Goal: Information Seeking & Learning: Learn about a topic

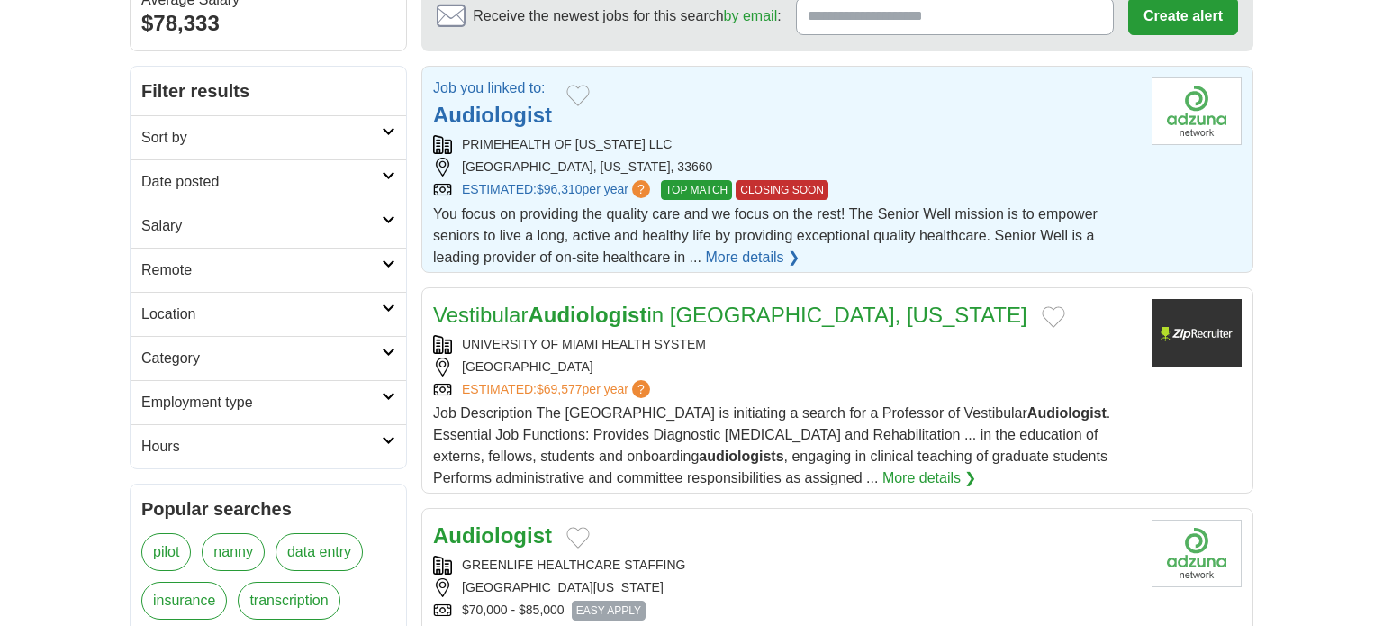
scroll to position [220, 0]
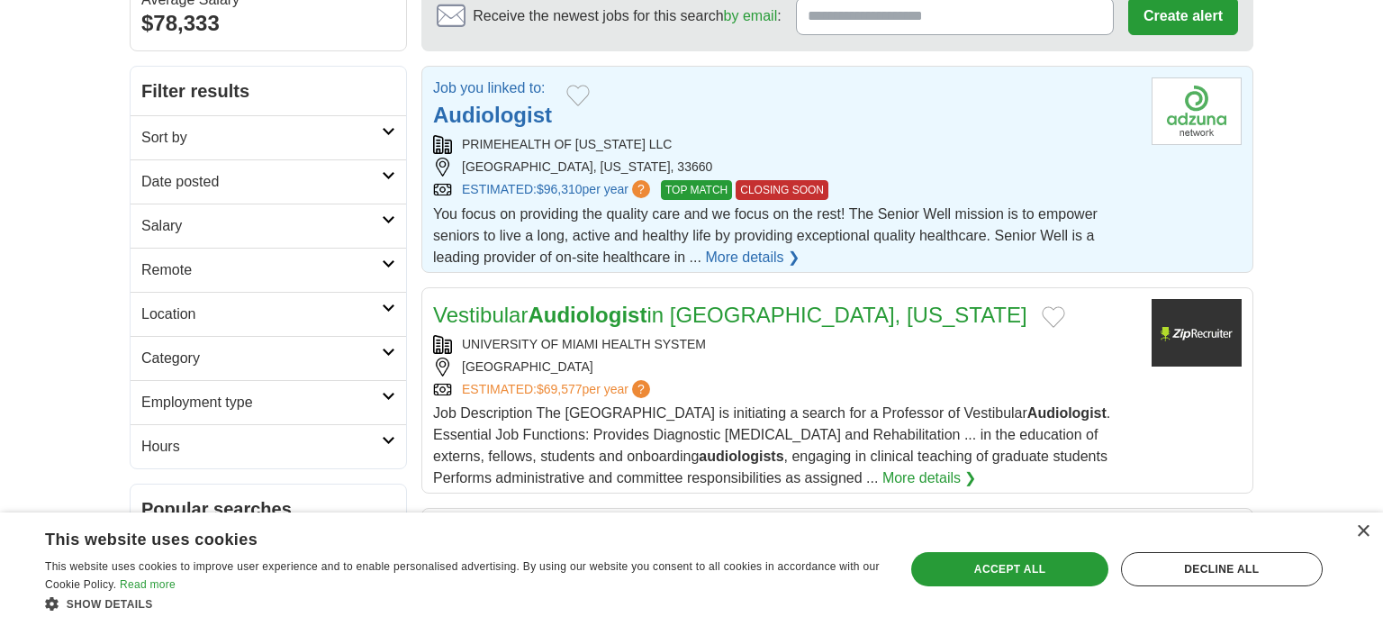
click at [747, 255] on link "More details ❯" at bounding box center [752, 258] width 95 height 22
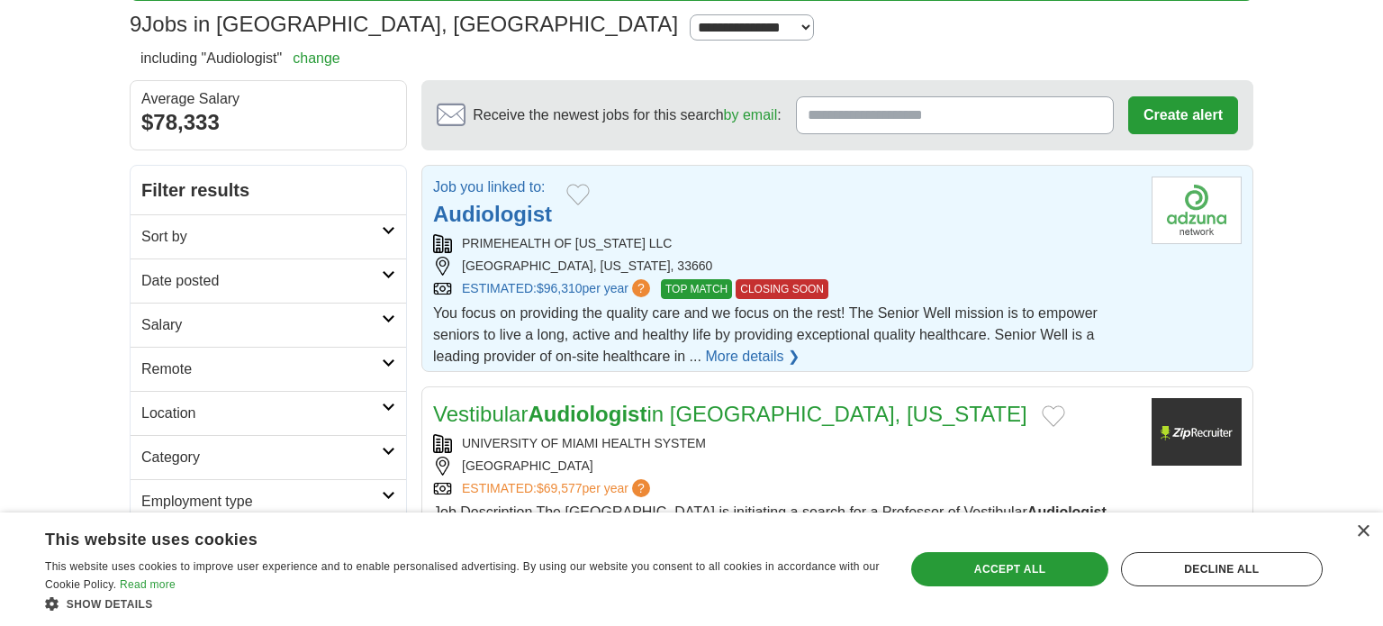
scroll to position [104, 0]
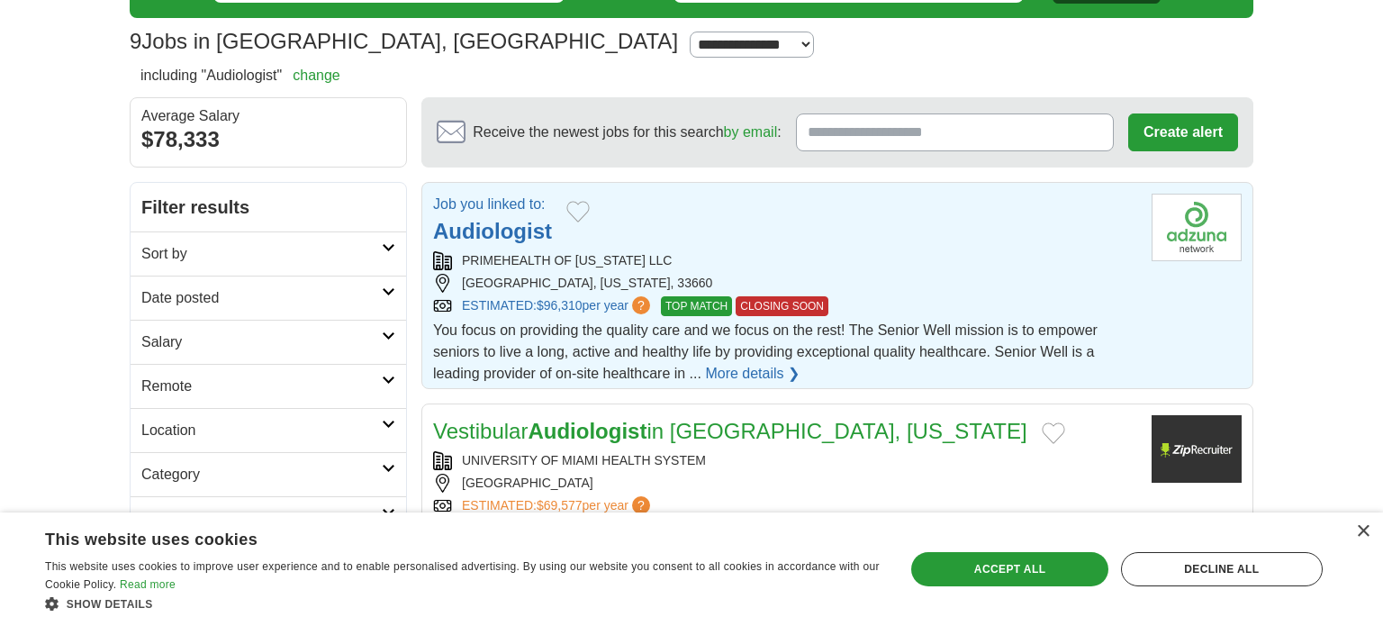
click at [766, 374] on link "More details ❯" at bounding box center [752, 374] width 95 height 22
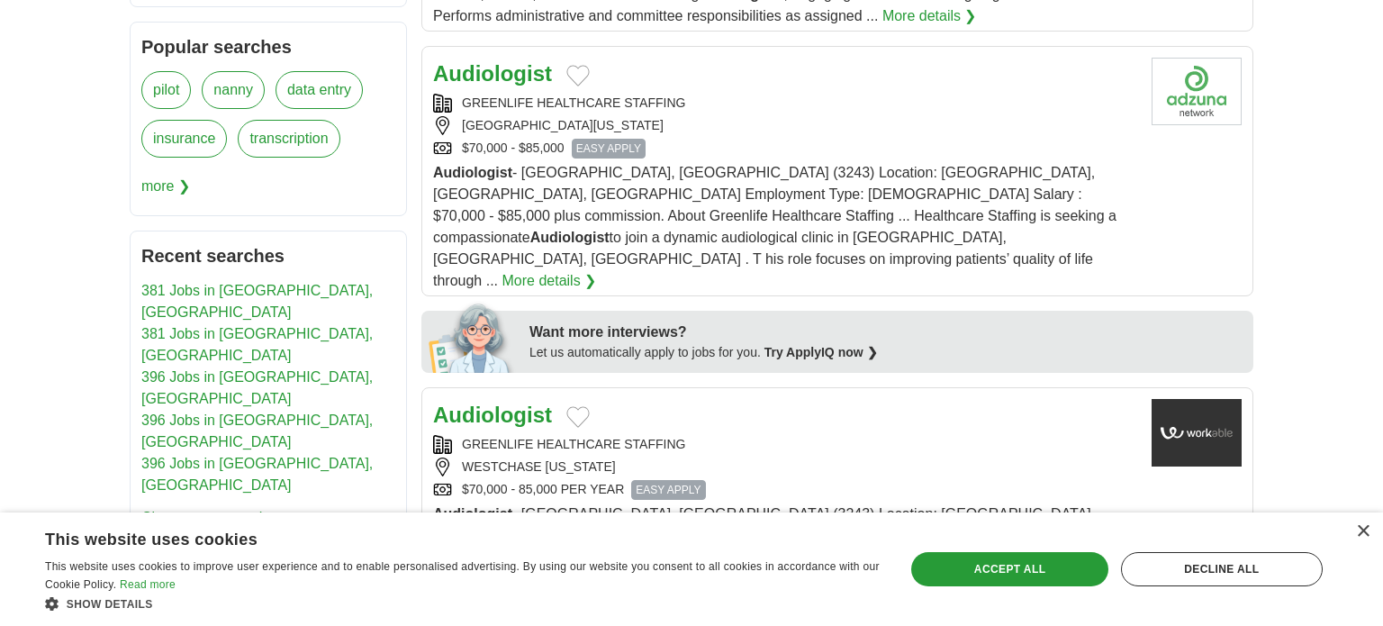
scroll to position [690, 0]
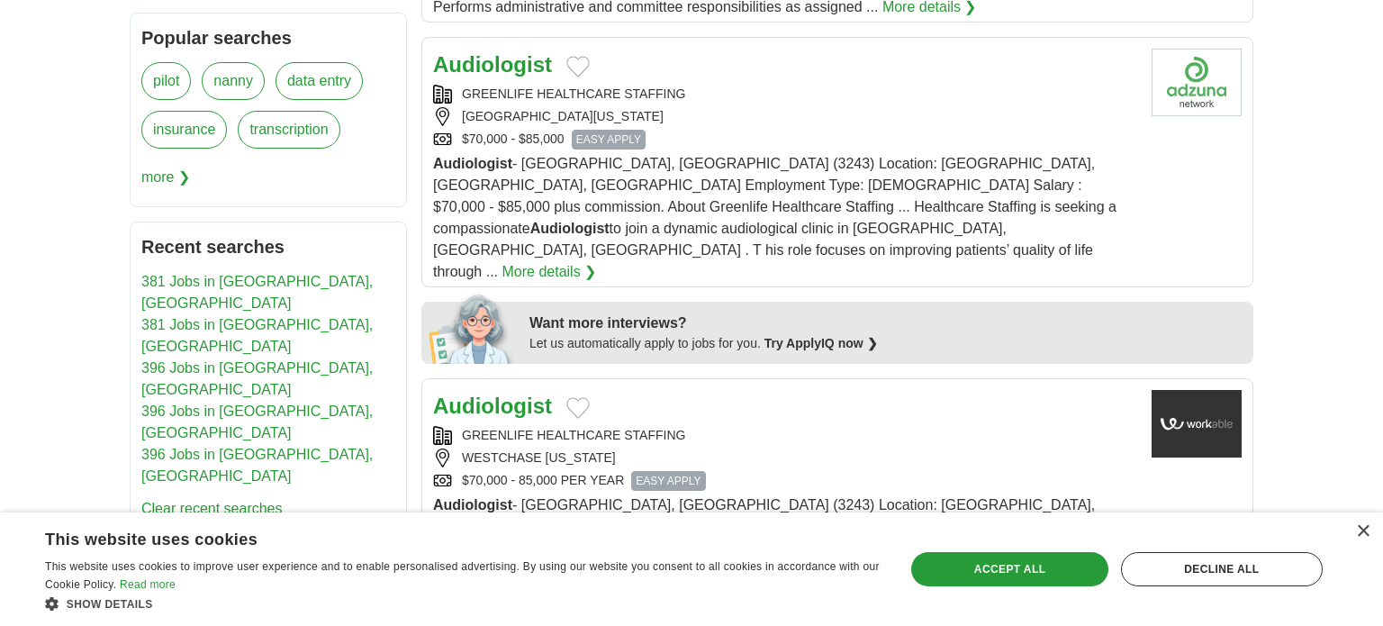
click at [312, 168] on aside "**********" at bounding box center [268, 63] width 277 height 936
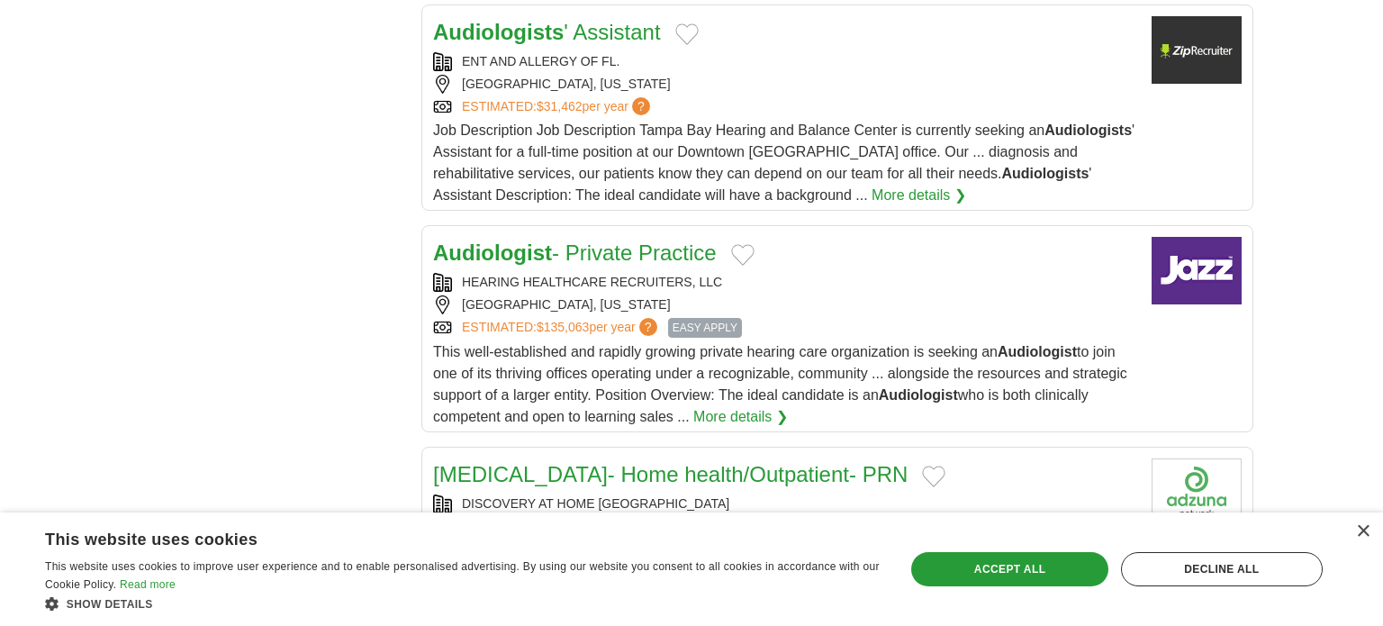
scroll to position [1881, 0]
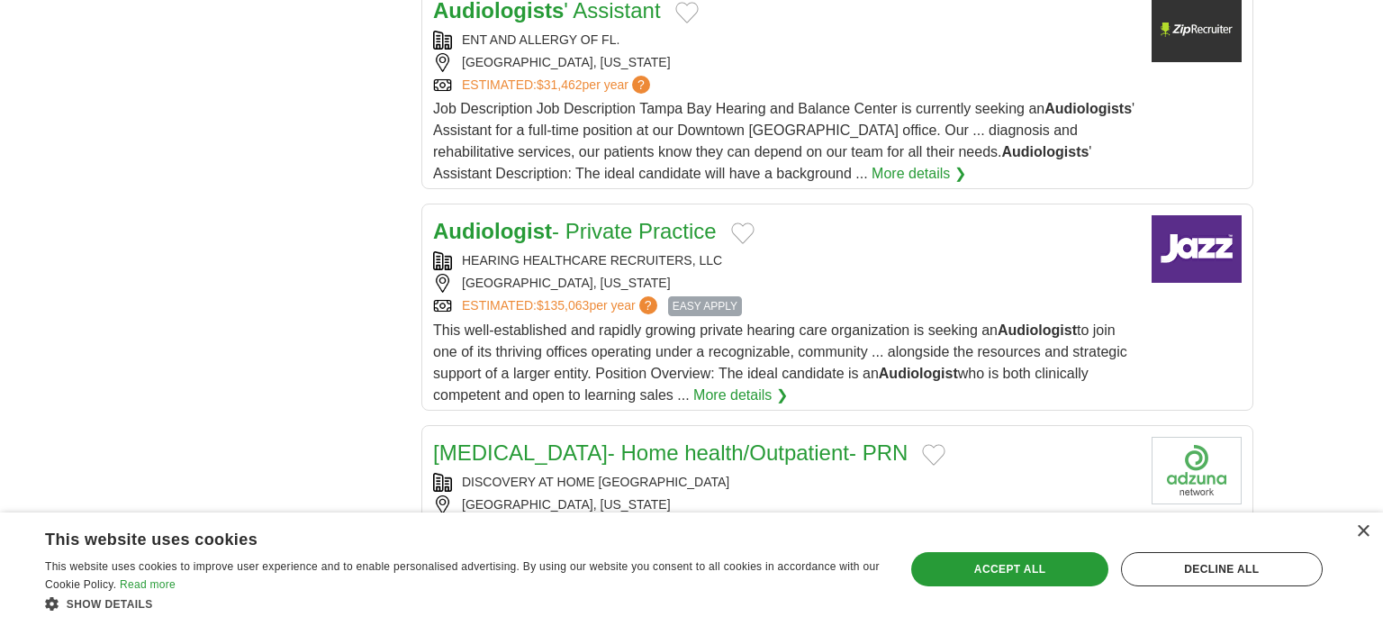
click at [706, 384] on link "More details ❯" at bounding box center [740, 395] width 95 height 22
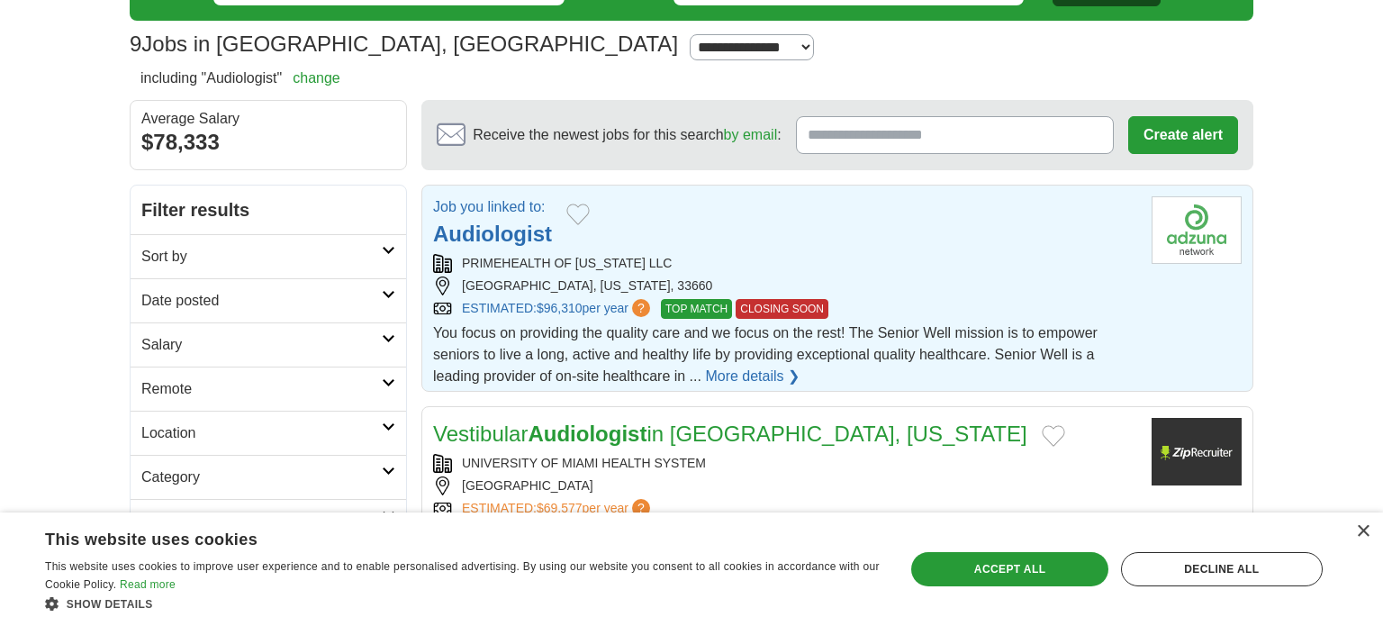
scroll to position [104, 0]
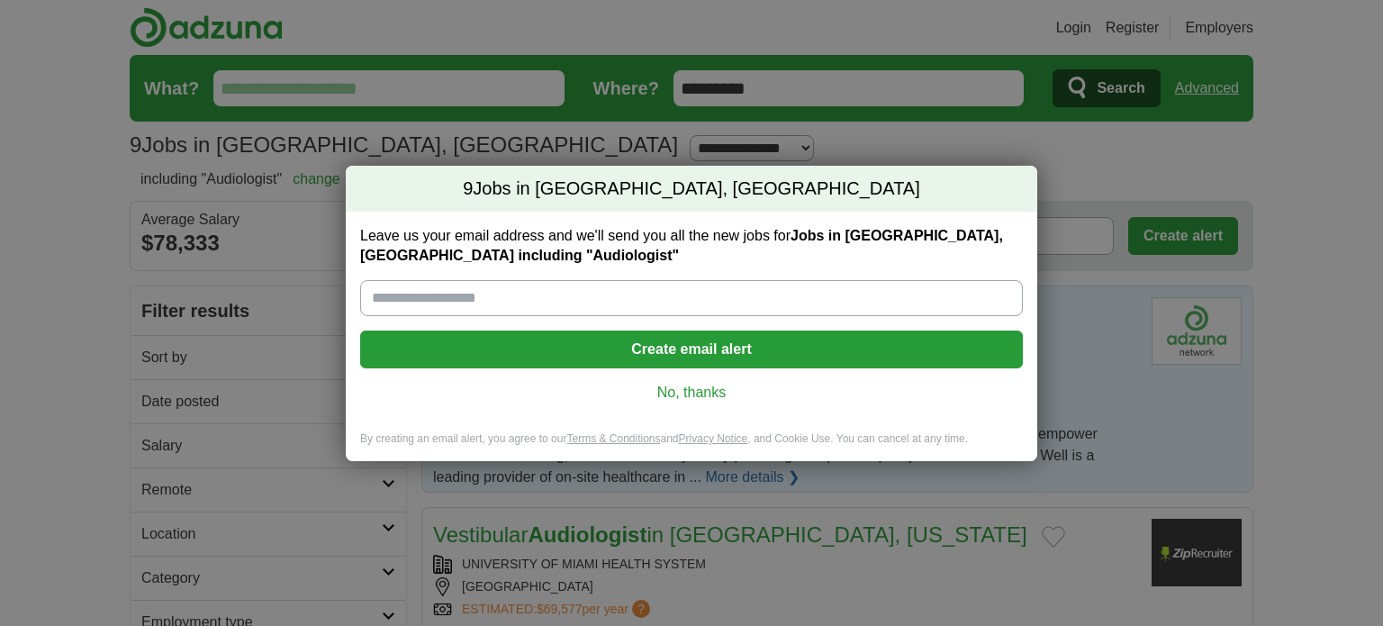
click at [701, 392] on link "No, thanks" at bounding box center [691, 393] width 634 height 20
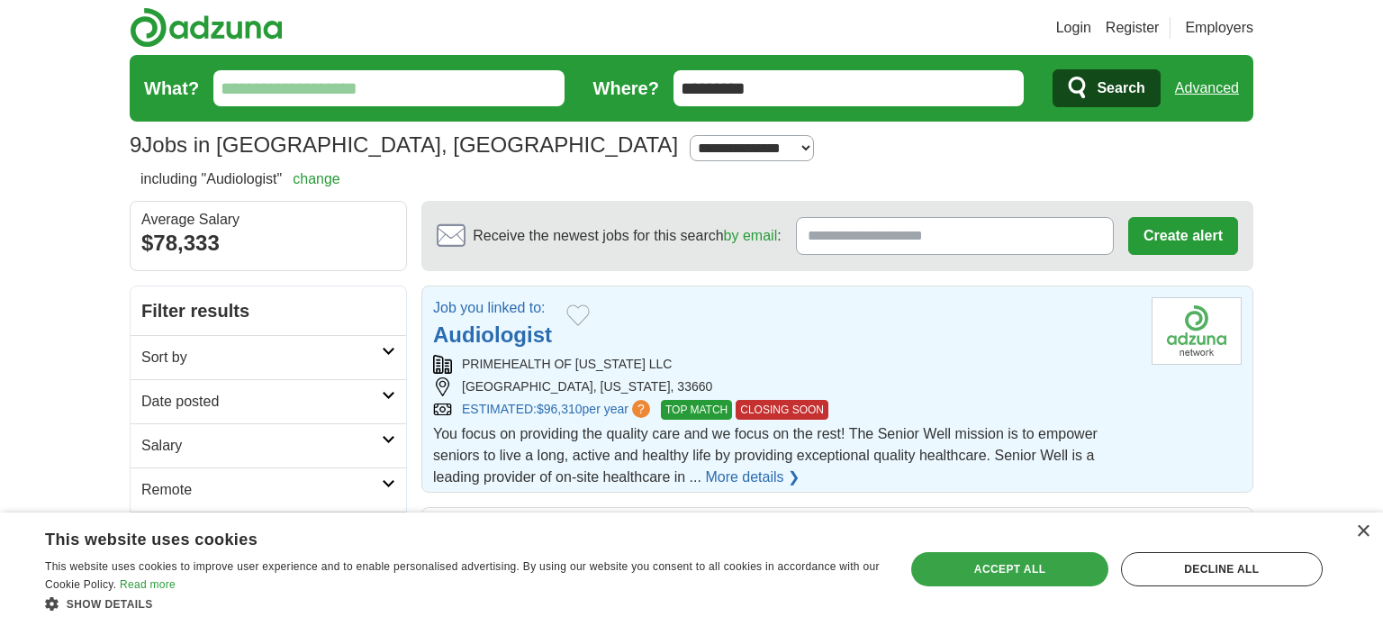
click at [1021, 566] on div "Accept all" at bounding box center [1009, 569] width 196 height 34
